Goal: Task Accomplishment & Management: Manage account settings

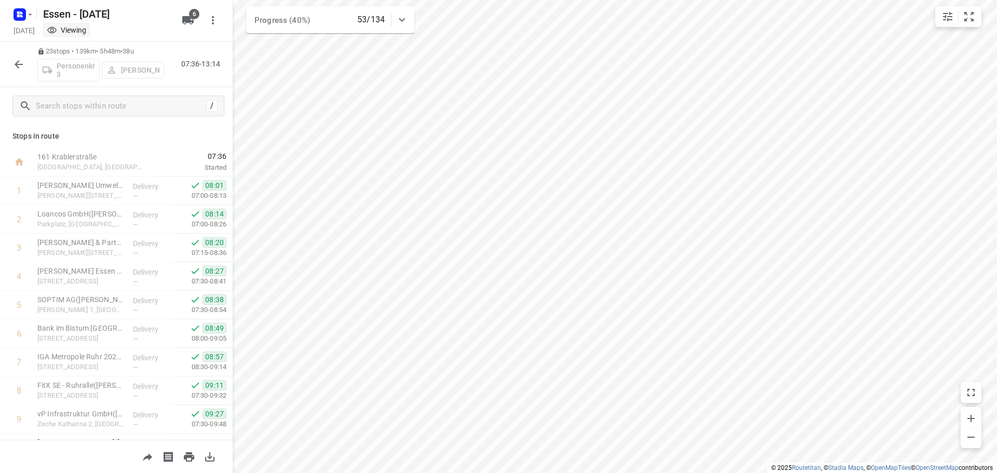
click at [12, 63] on button "button" at bounding box center [18, 64] width 21 height 21
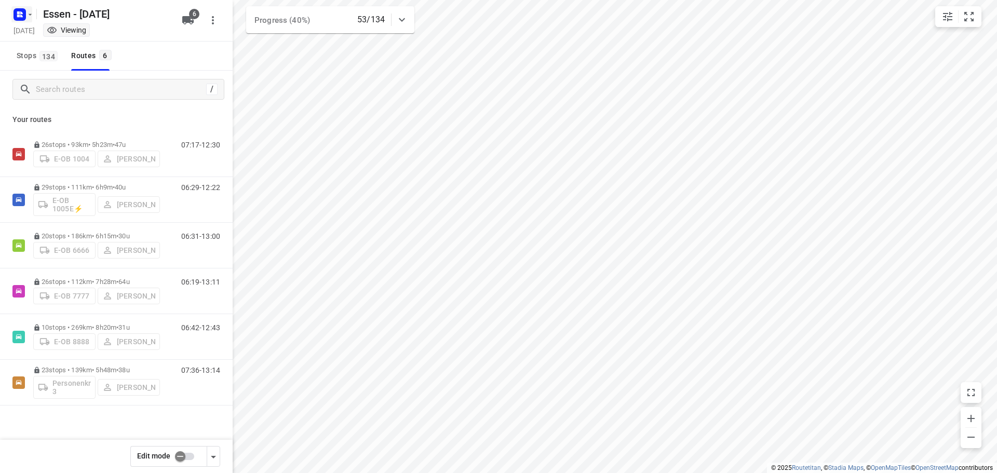
click at [24, 15] on rect "button" at bounding box center [19, 14] width 12 height 12
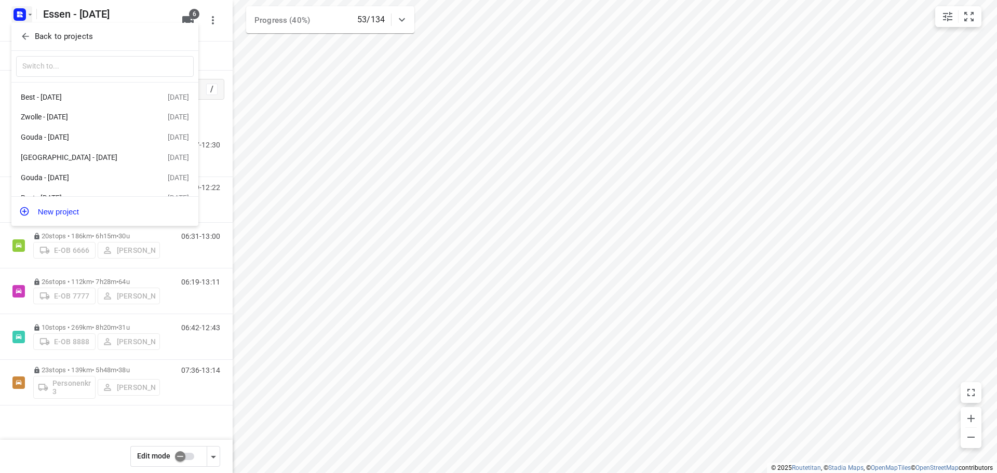
click at [62, 32] on p "Back to projects" at bounding box center [64, 37] width 58 height 12
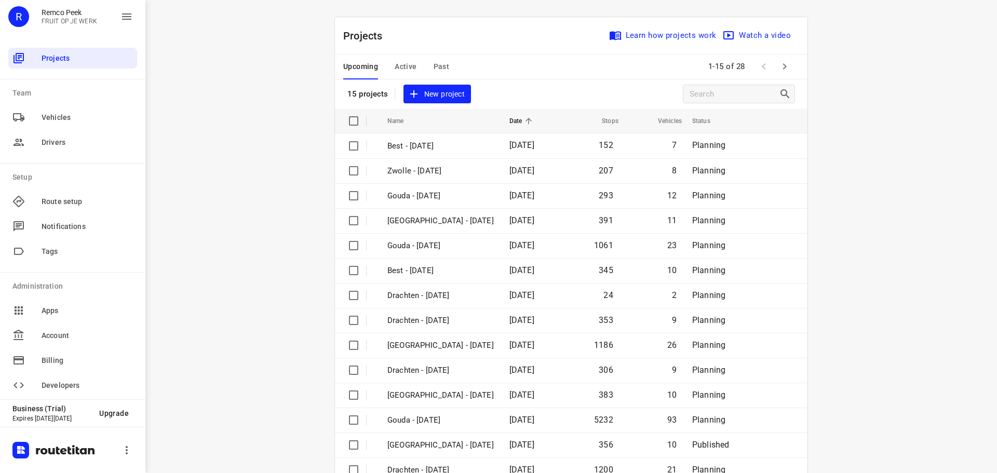
click at [427, 63] on div "Upcoming Active Past" at bounding box center [404, 67] width 123 height 25
click at [434, 64] on span "Past" at bounding box center [442, 66] width 16 height 13
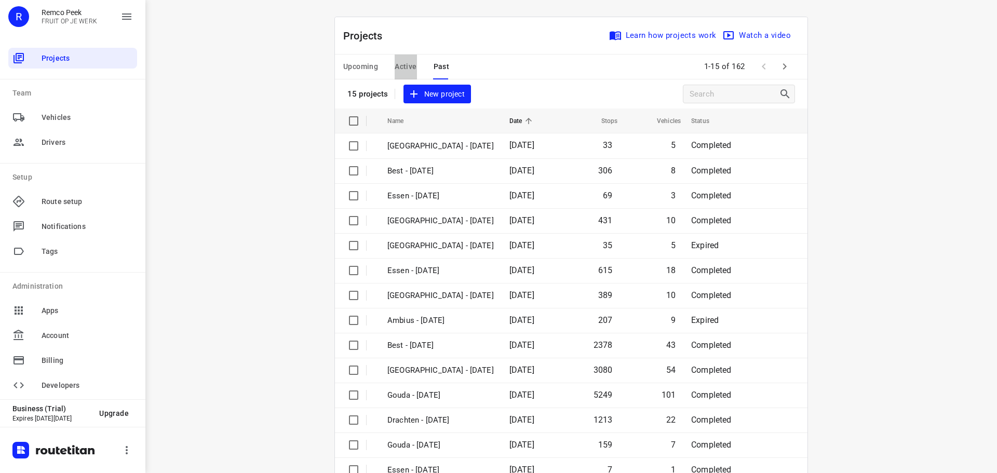
click at [408, 67] on span "Active" at bounding box center [406, 66] width 22 height 13
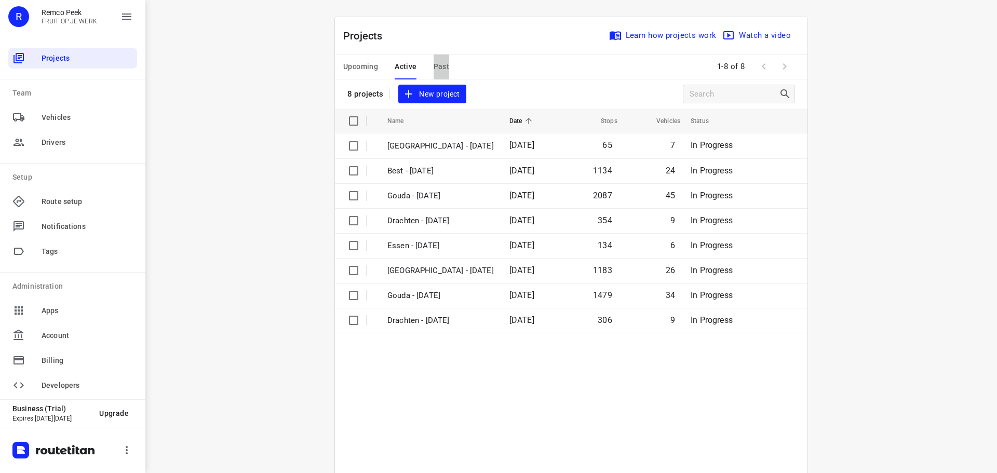
click at [436, 64] on span "Past" at bounding box center [442, 66] width 16 height 13
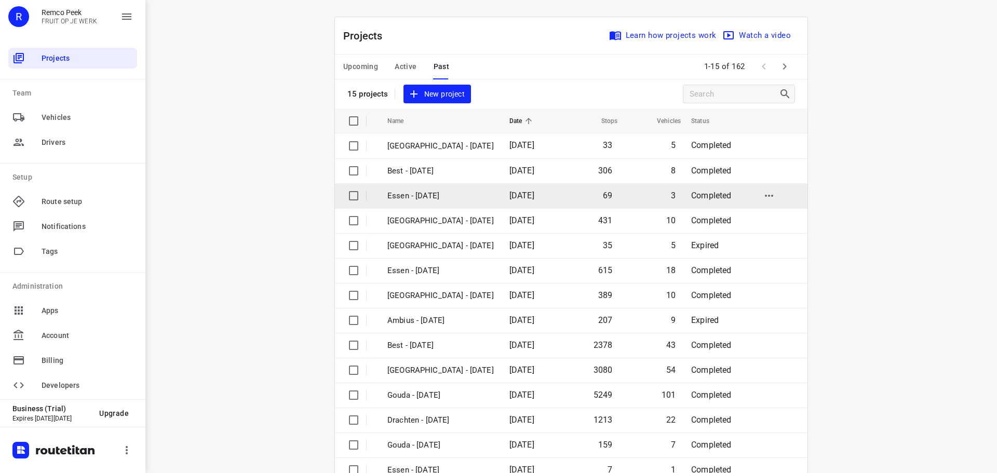
click at [417, 198] on p "Essen - [DATE]" at bounding box center [440, 196] width 106 height 12
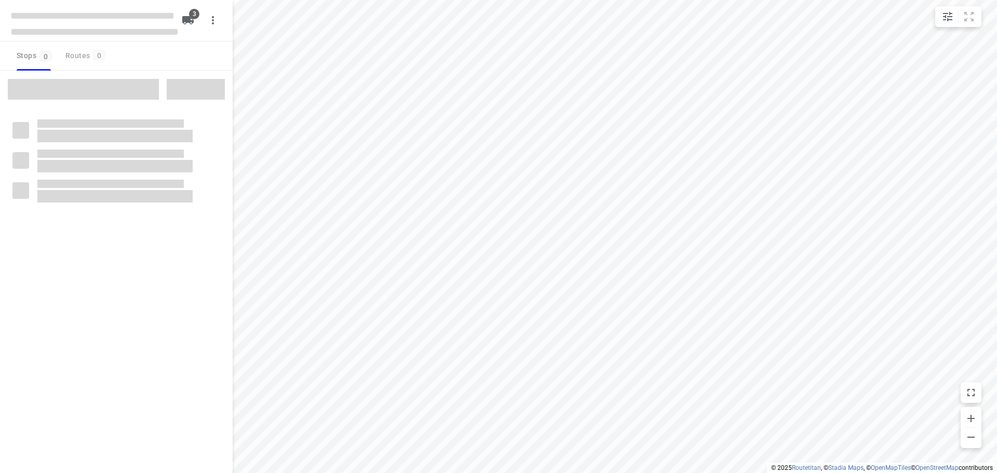
checkbox input "true"
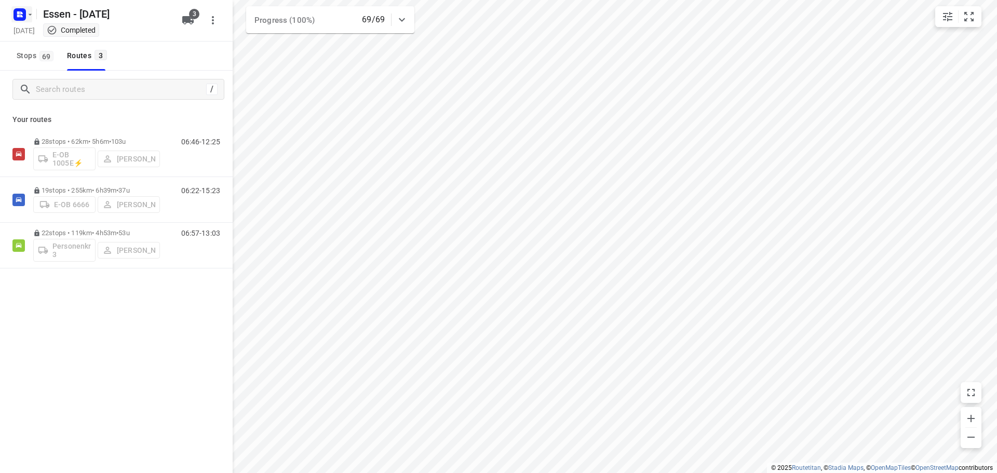
click at [19, 15] on icon "button" at bounding box center [18, 16] width 3 height 3
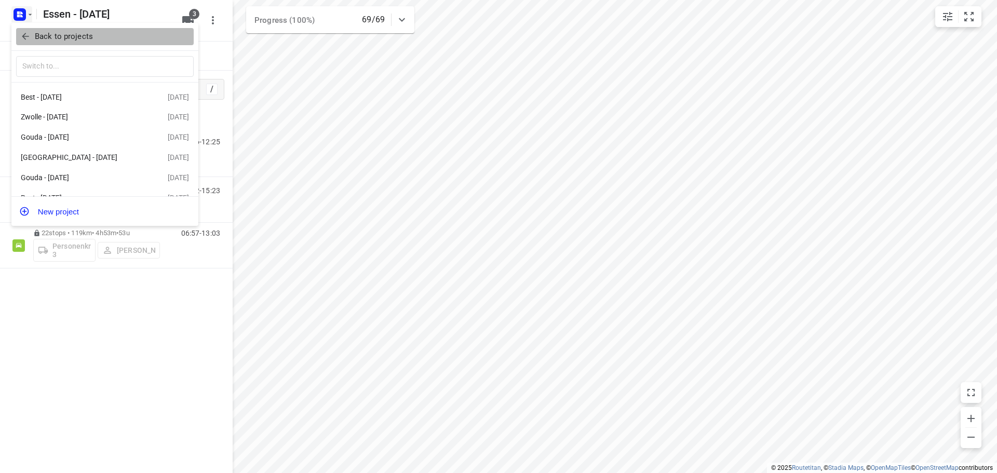
click at [25, 38] on icon "button" at bounding box center [25, 36] width 10 height 10
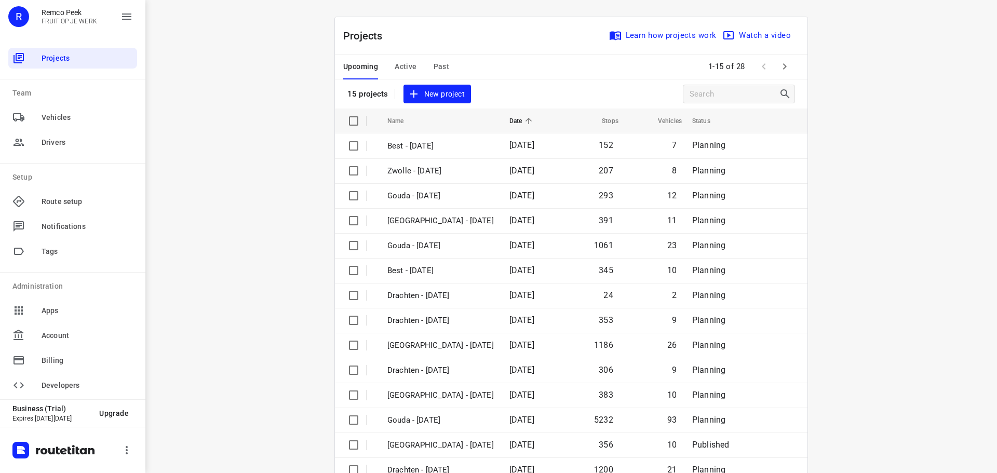
click at [398, 65] on span "Active" at bounding box center [406, 66] width 22 height 13
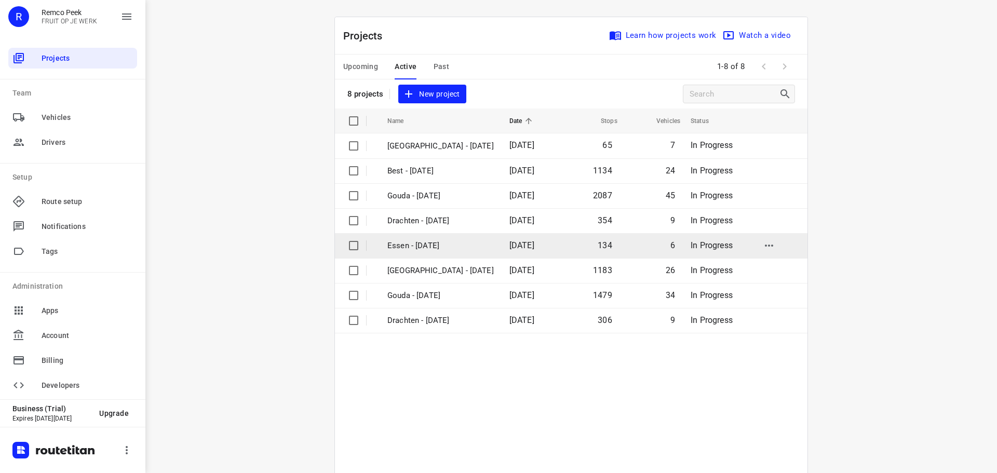
click at [435, 249] on p "Essen - [DATE]" at bounding box center [440, 246] width 106 height 12
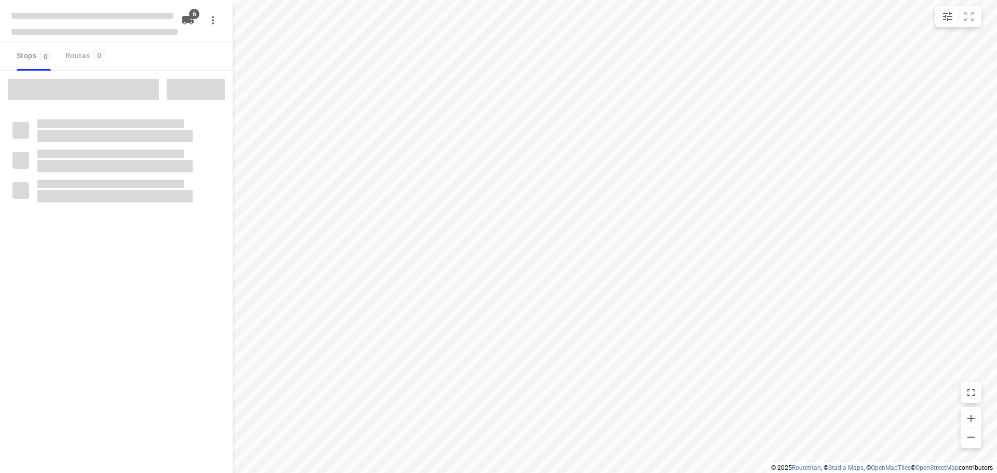
checkbox input "true"
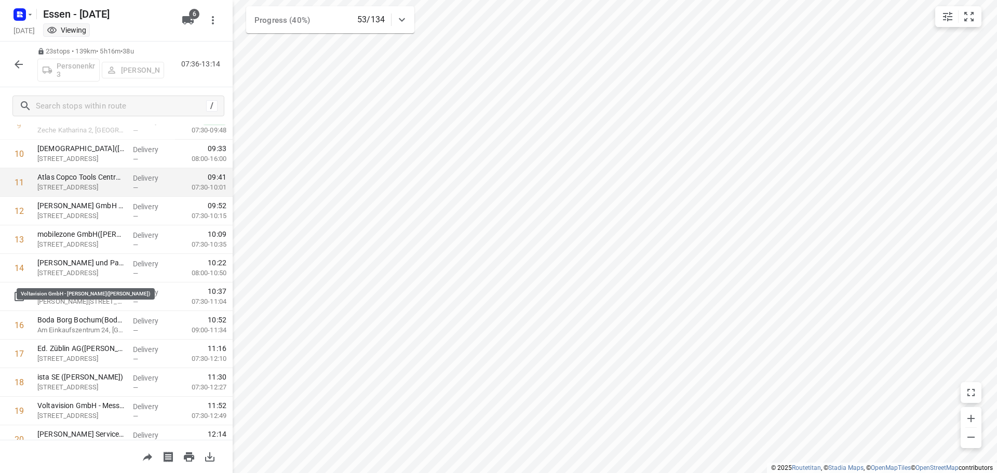
scroll to position [312, 0]
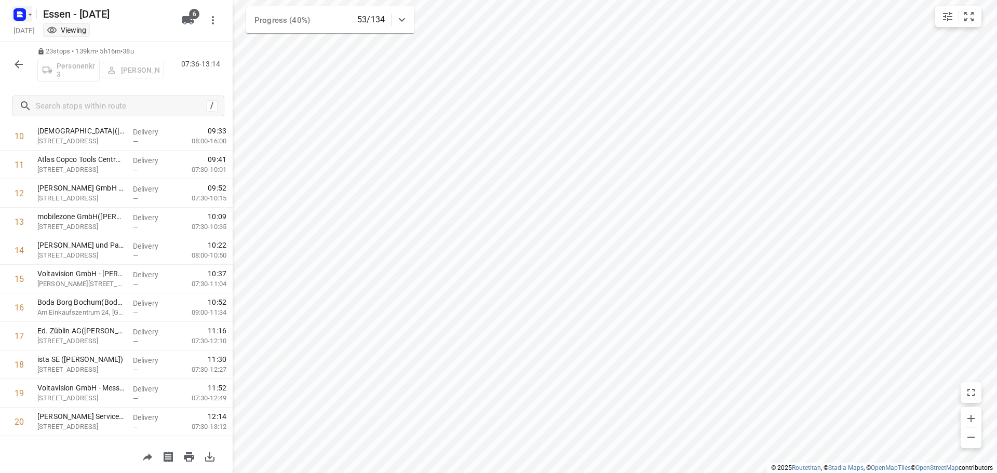
click at [28, 13] on icon "button" at bounding box center [30, 14] width 8 height 8
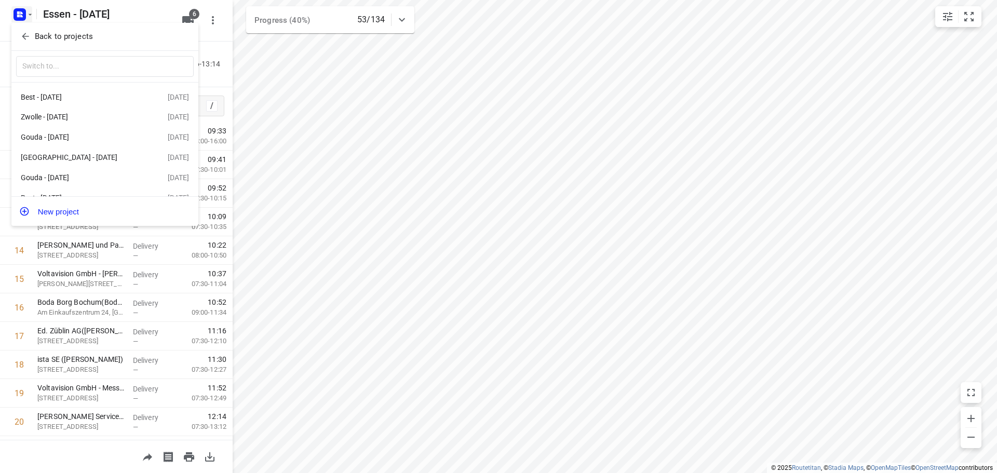
click at [36, 40] on p "Back to projects" at bounding box center [64, 37] width 58 height 12
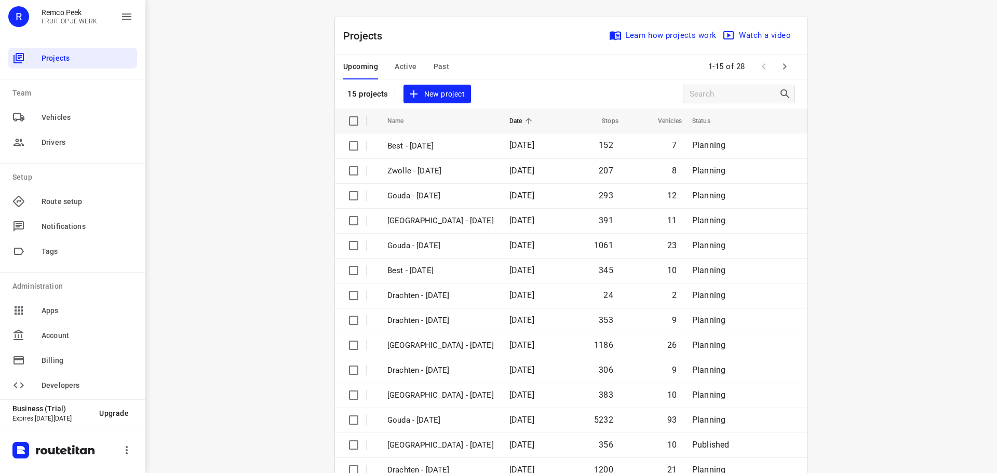
click at [437, 64] on span "Past" at bounding box center [442, 66] width 16 height 13
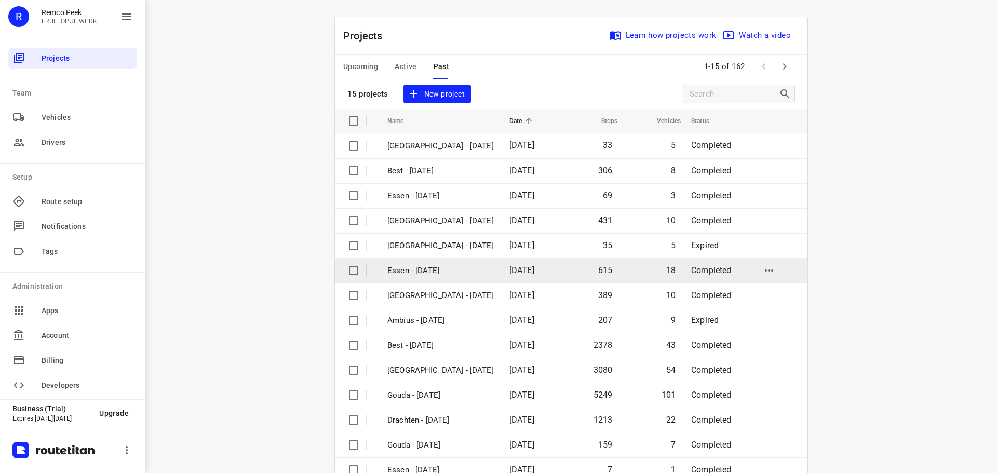
click at [428, 267] on p "Essen - [DATE]" at bounding box center [440, 271] width 106 height 12
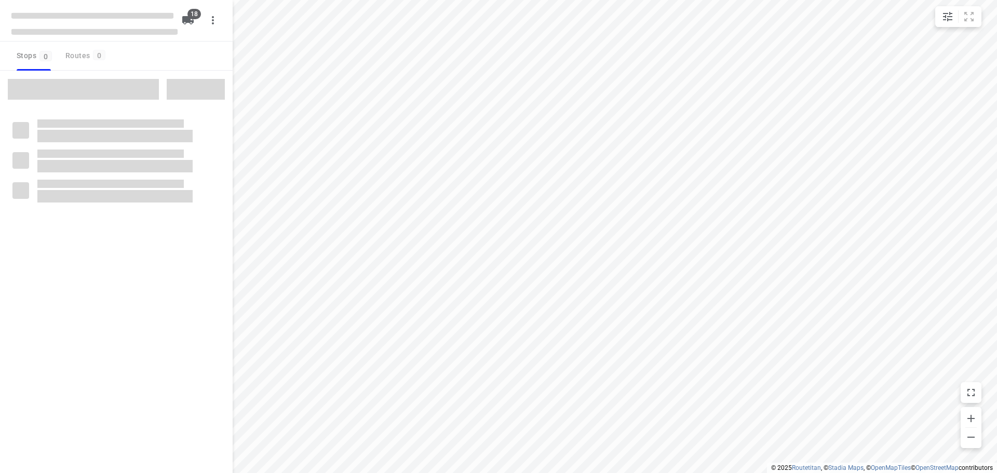
checkbox input "true"
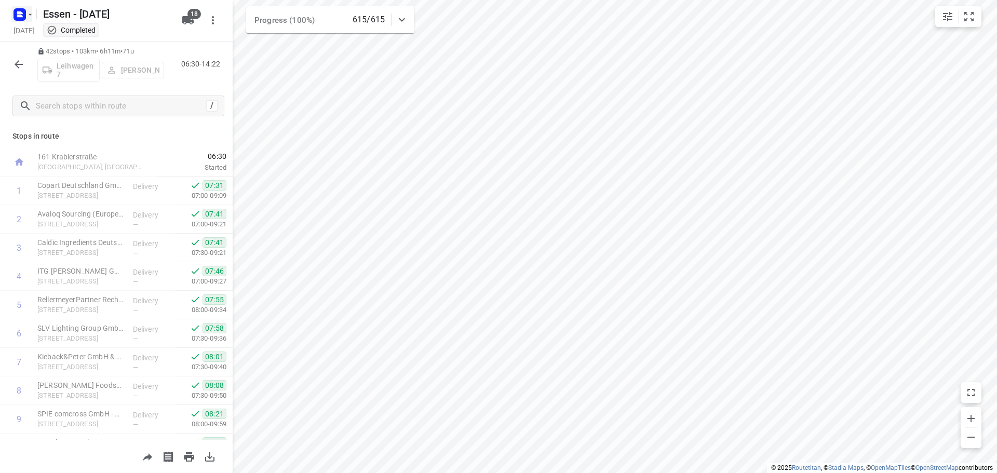
click at [32, 12] on icon "button" at bounding box center [30, 14] width 8 height 8
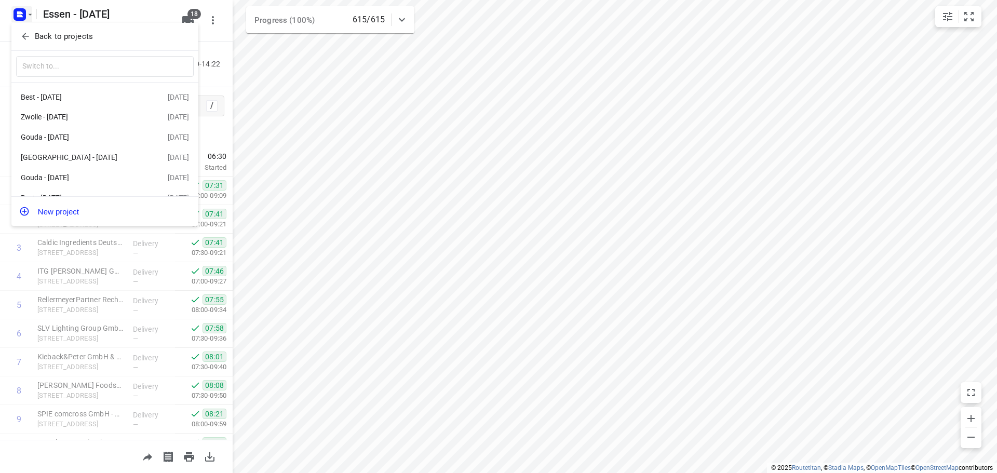
click at [39, 33] on p "Back to projects" at bounding box center [64, 37] width 58 height 12
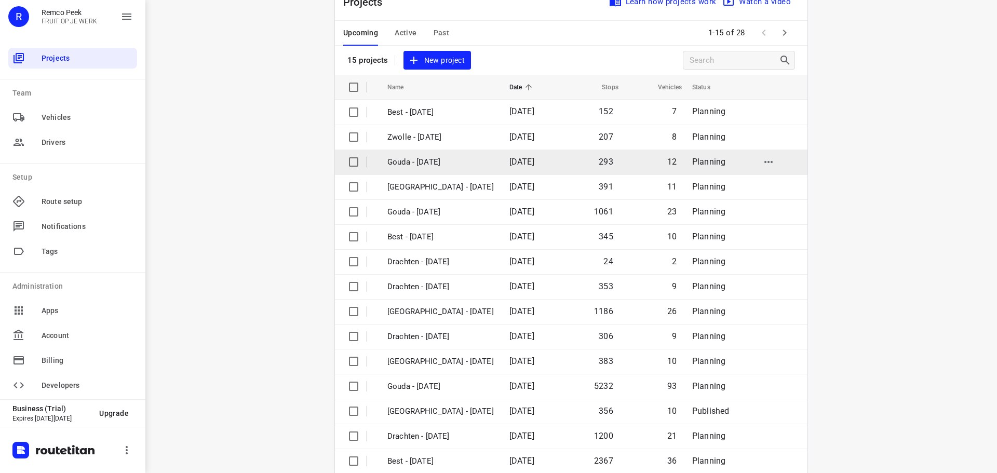
scroll to position [52, 0]
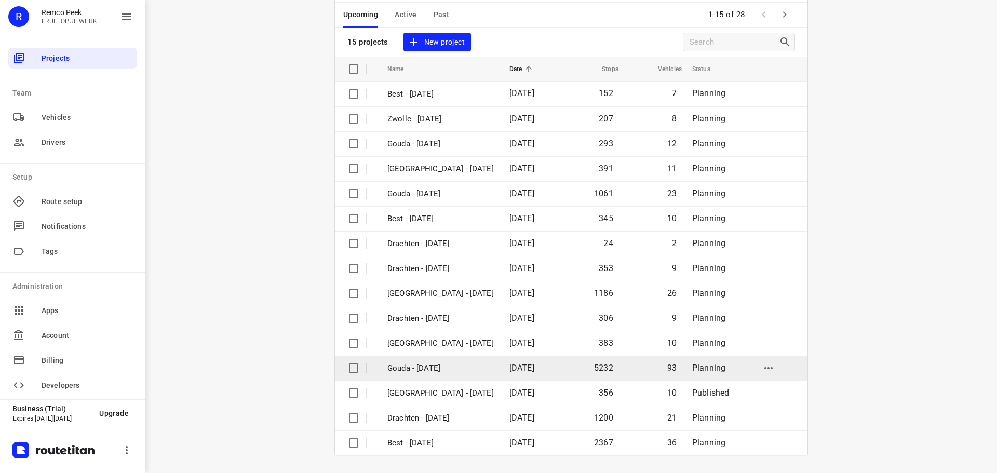
click at [403, 370] on p "Gouda - [DATE]" at bounding box center [440, 368] width 106 height 12
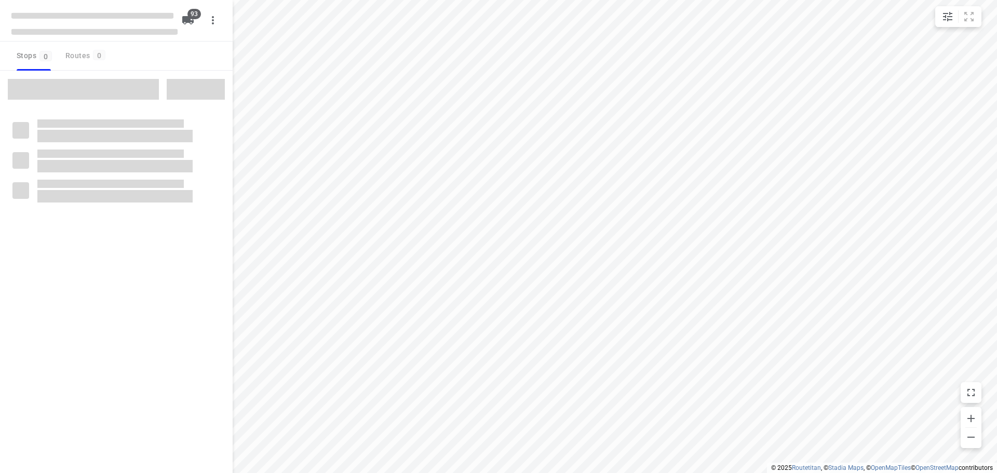
checkbox input "true"
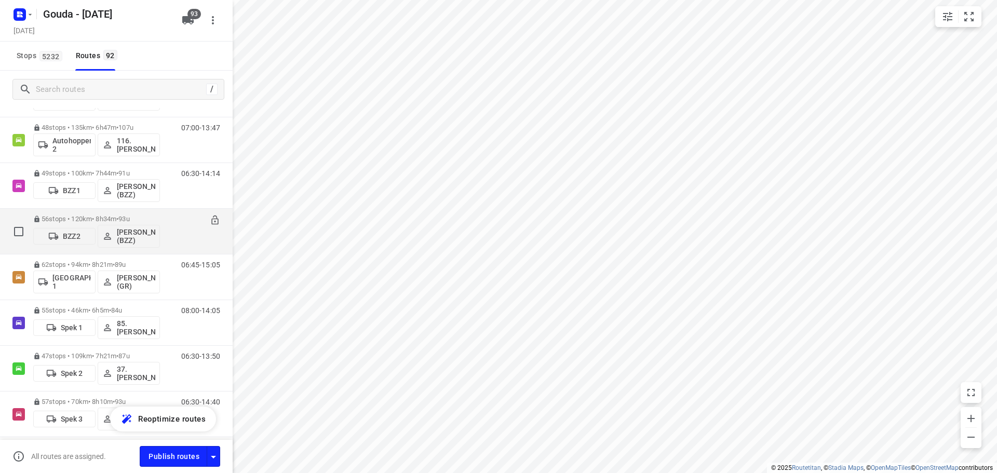
scroll to position [156, 0]
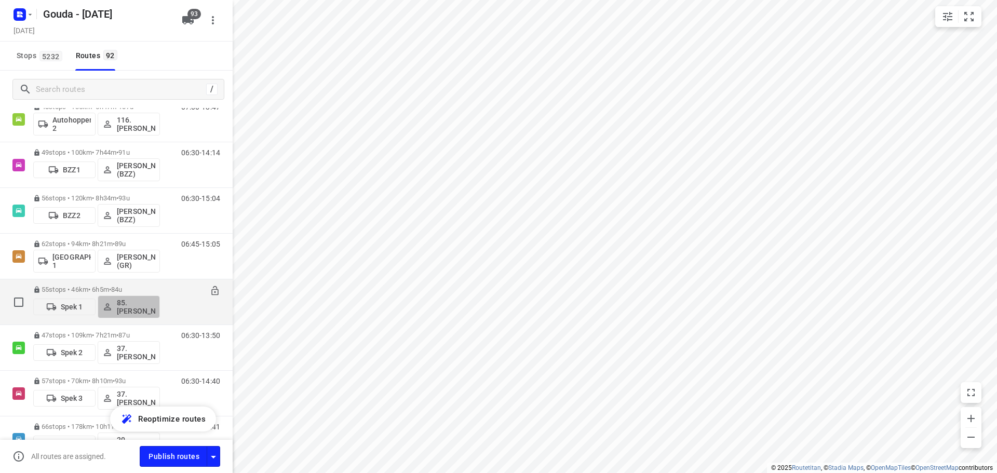
click at [130, 303] on p "85.[PERSON_NAME]" at bounding box center [136, 307] width 38 height 17
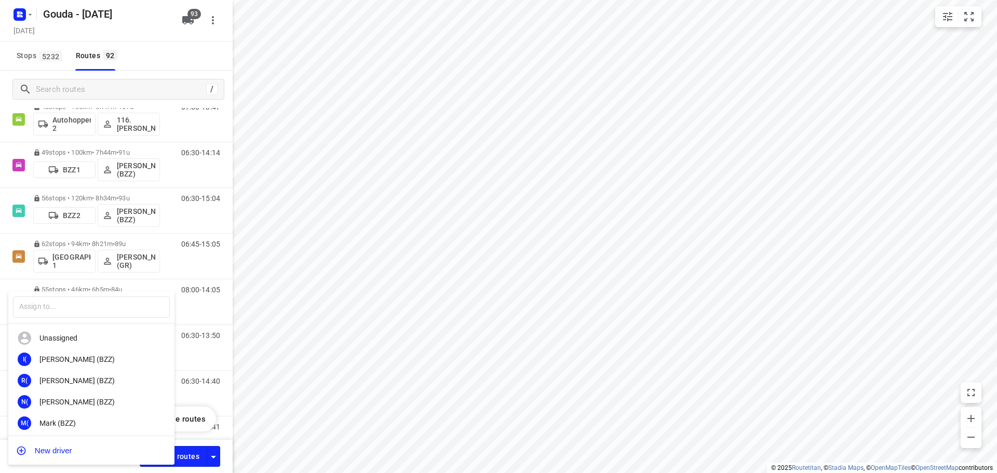
click at [152, 285] on div at bounding box center [498, 236] width 997 height 473
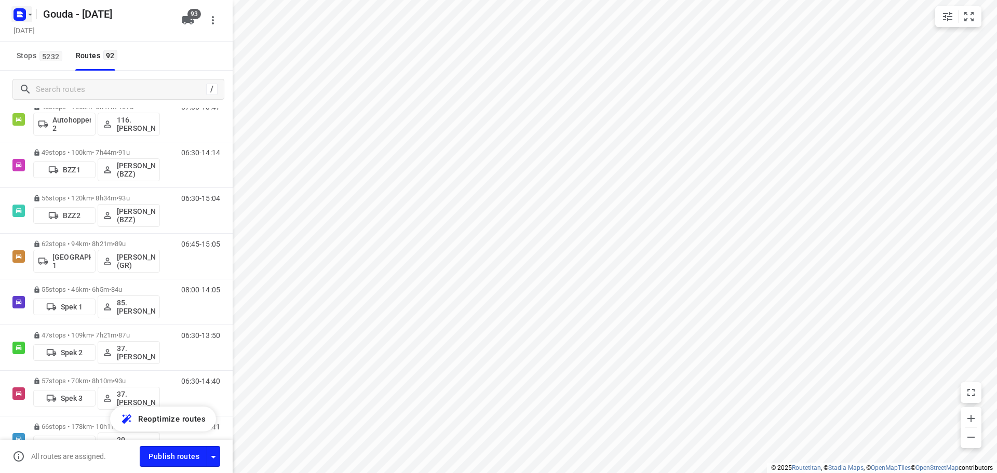
click at [29, 13] on icon "button" at bounding box center [30, 14] width 8 height 8
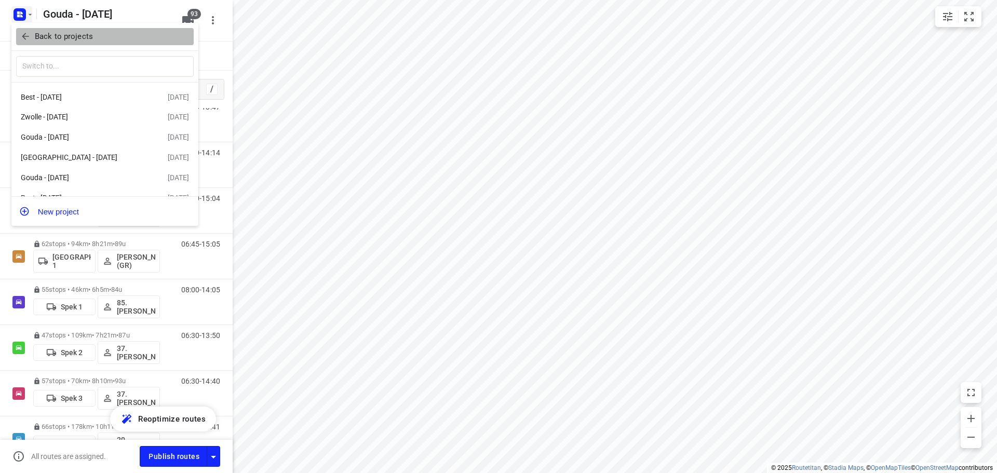
click at [52, 40] on p "Back to projects" at bounding box center [64, 37] width 58 height 12
